Goal: Task Accomplishment & Management: Manage account settings

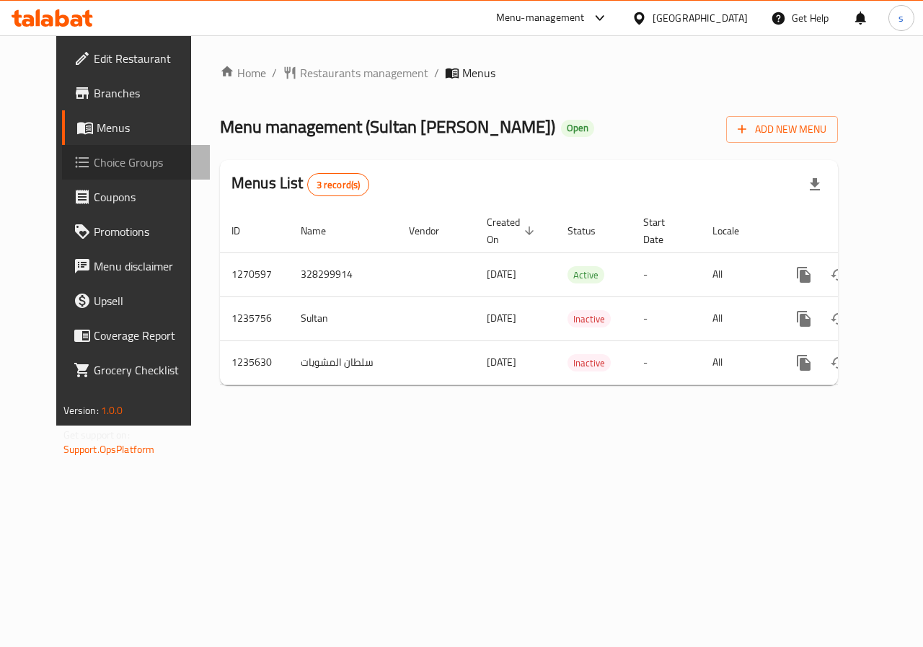
click at [94, 165] on span "Choice Groups" at bounding box center [146, 162] width 105 height 17
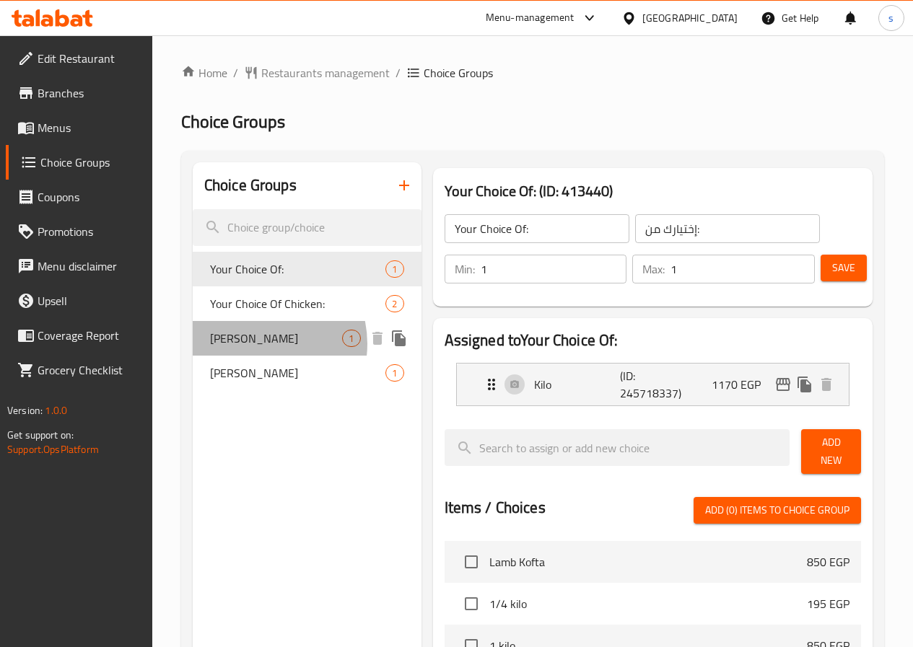
click at [255, 344] on span "[PERSON_NAME]" at bounding box center [276, 338] width 133 height 17
type input "[PERSON_NAME]"
type input "نيفا"
type input "0"
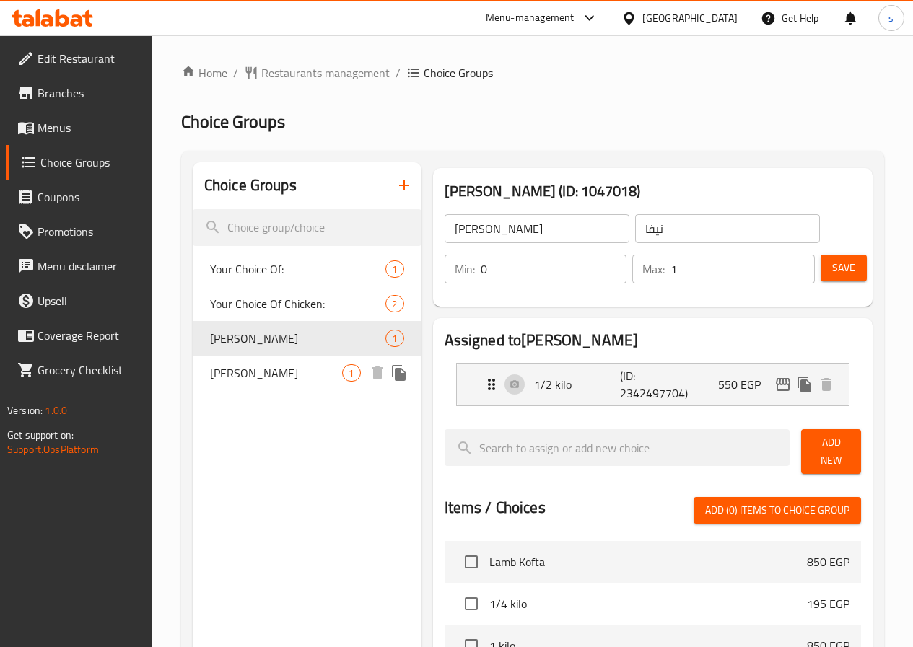
click at [238, 373] on span "[PERSON_NAME]" at bounding box center [276, 372] width 133 height 17
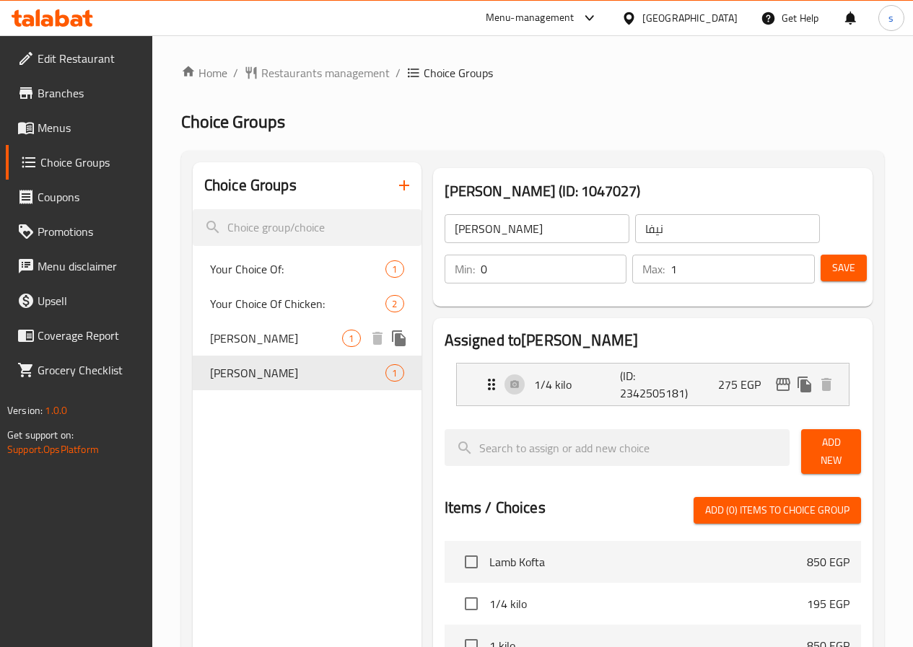
click at [244, 337] on span "[PERSON_NAME]" at bounding box center [276, 338] width 133 height 17
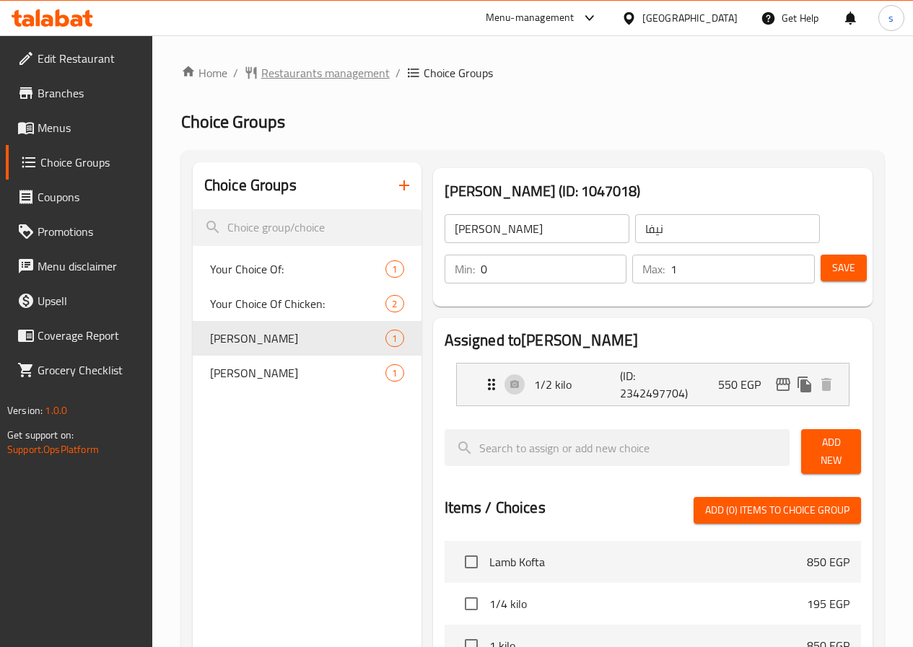
click at [312, 70] on span "Restaurants management" at bounding box center [325, 72] width 128 height 17
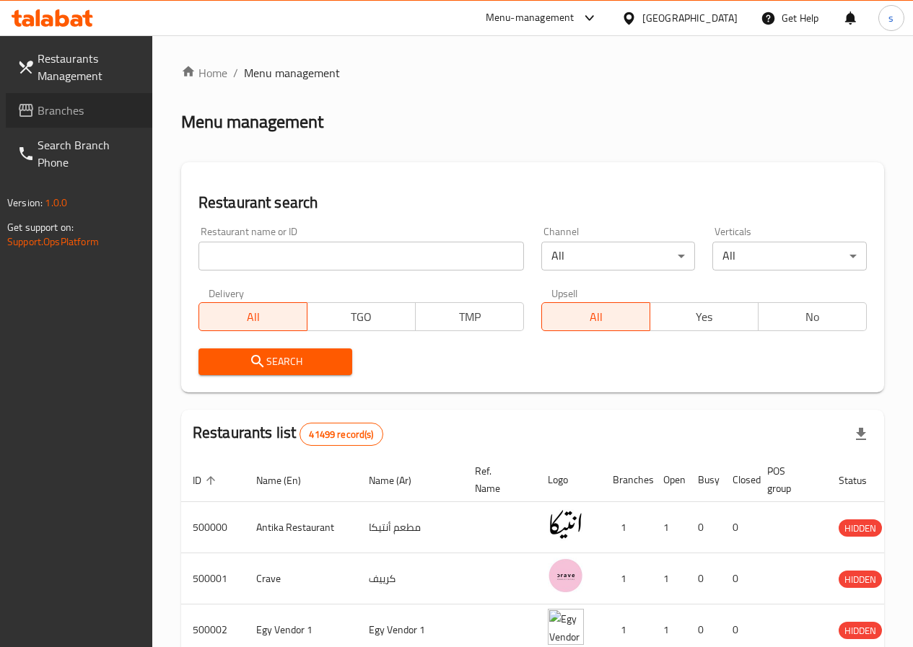
click at [58, 118] on span "Branches" at bounding box center [89, 110] width 103 height 17
